Goal: Task Accomplishment & Management: Manage account settings

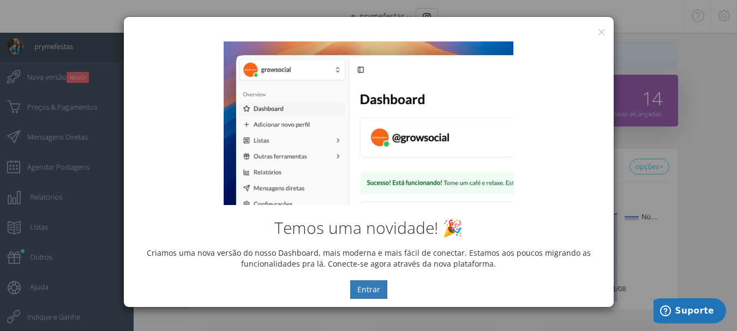
click at [601, 35] on div "[PERSON_NAME] novidade! 🎉 Criamos uma nova versão do nosso Dashboard, mais mode…" at bounding box center [369, 170] width 490 height 274
click at [598, 31] on button "×" at bounding box center [602, 32] width 8 height 15
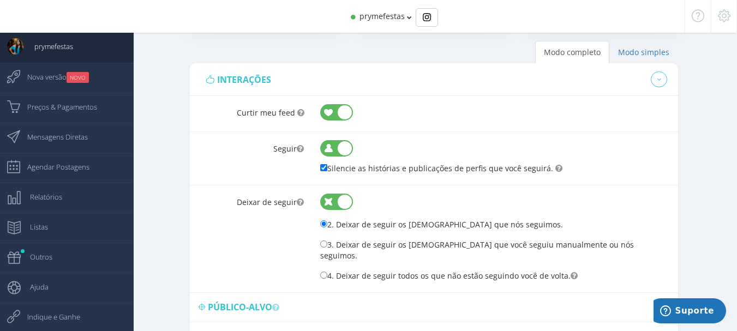
scroll to position [709, 0]
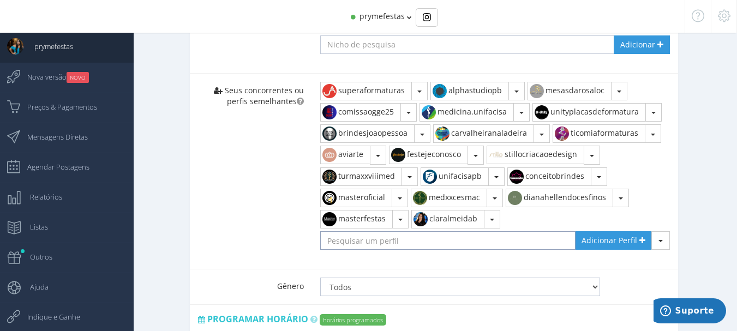
click at [357, 236] on input "text" at bounding box center [448, 240] width 256 height 19
paste input "medunr.2026"
type input "medunr.2026"
click at [620, 235] on span "Adicionar Perfil" at bounding box center [610, 240] width 56 height 10
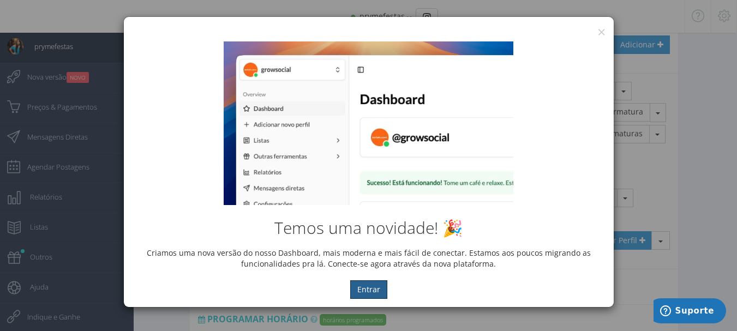
scroll to position [709, 0]
click at [600, 33] on div "[PERSON_NAME] novidade! 🎉 Criamos uma nova versão do nosso Dashboard, mais mode…" at bounding box center [369, 170] width 490 height 274
drag, startPoint x: 600, startPoint y: 33, endPoint x: 571, endPoint y: 3, distance: 42.5
click at [600, 33] on div "× IG Grow Social Temos uma novidade! 🎉 Criamos uma nova versão do nosso Dashboa…" at bounding box center [368, 161] width 491 height 291
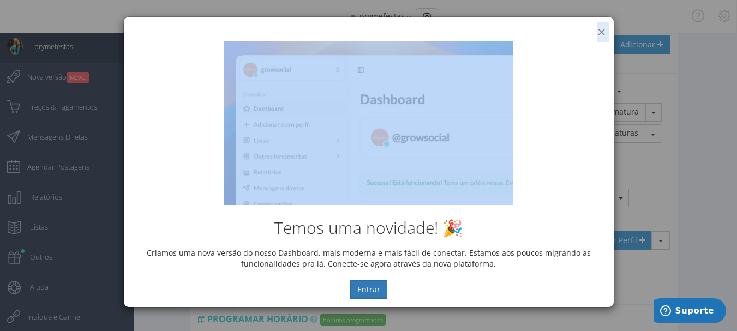
click at [602, 33] on button "×" at bounding box center [602, 32] width 8 height 15
